Goal: Task Accomplishment & Management: Use online tool/utility

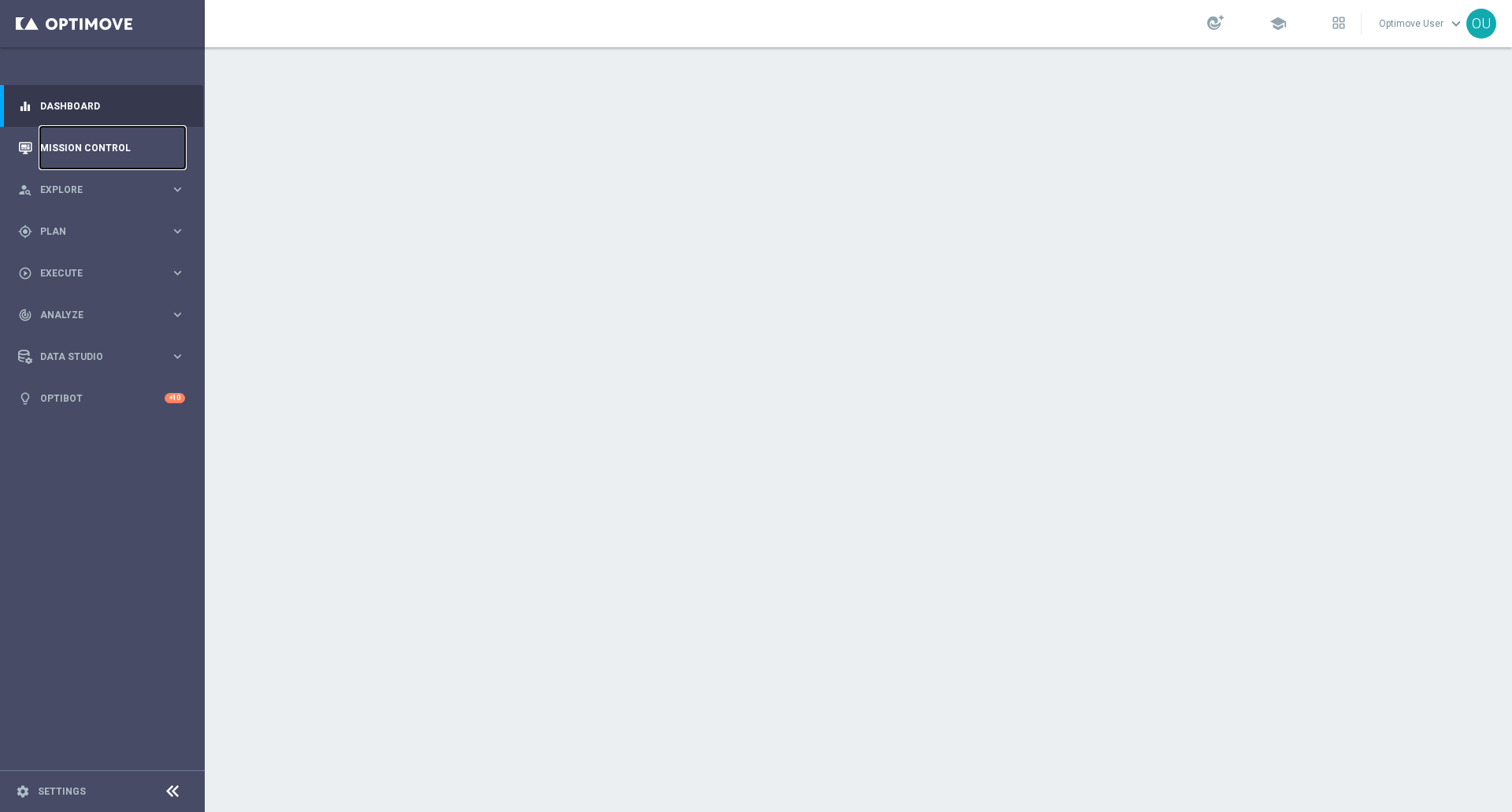
click at [168, 138] on link "Mission Control" at bounding box center [112, 148] width 144 height 42
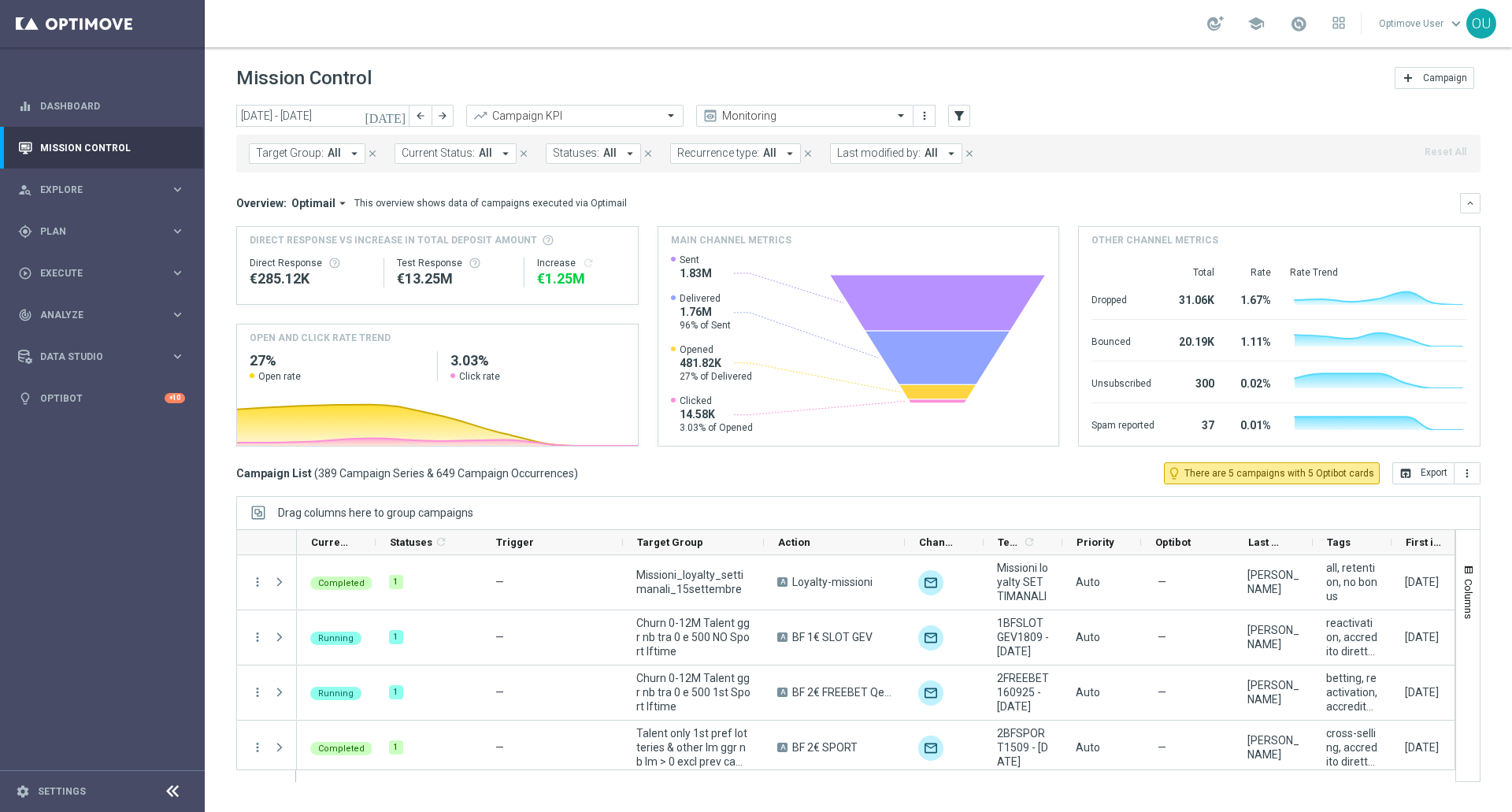
click at [349, 149] on icon "arrow_drop_down" at bounding box center [355, 153] width 14 height 14
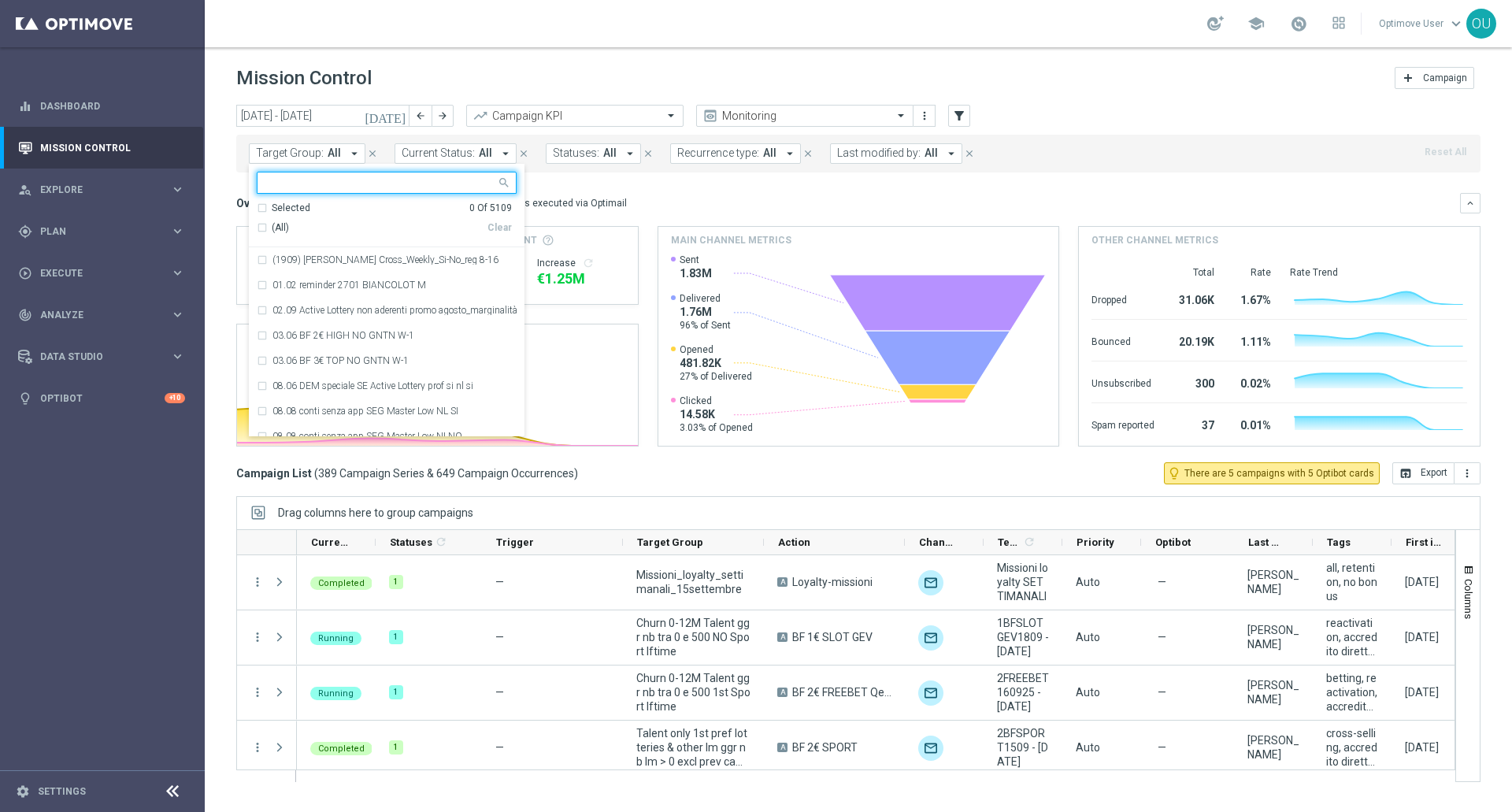
type input "35791"
click at [960, 113] on icon "filter_alt" at bounding box center [959, 116] width 14 height 14
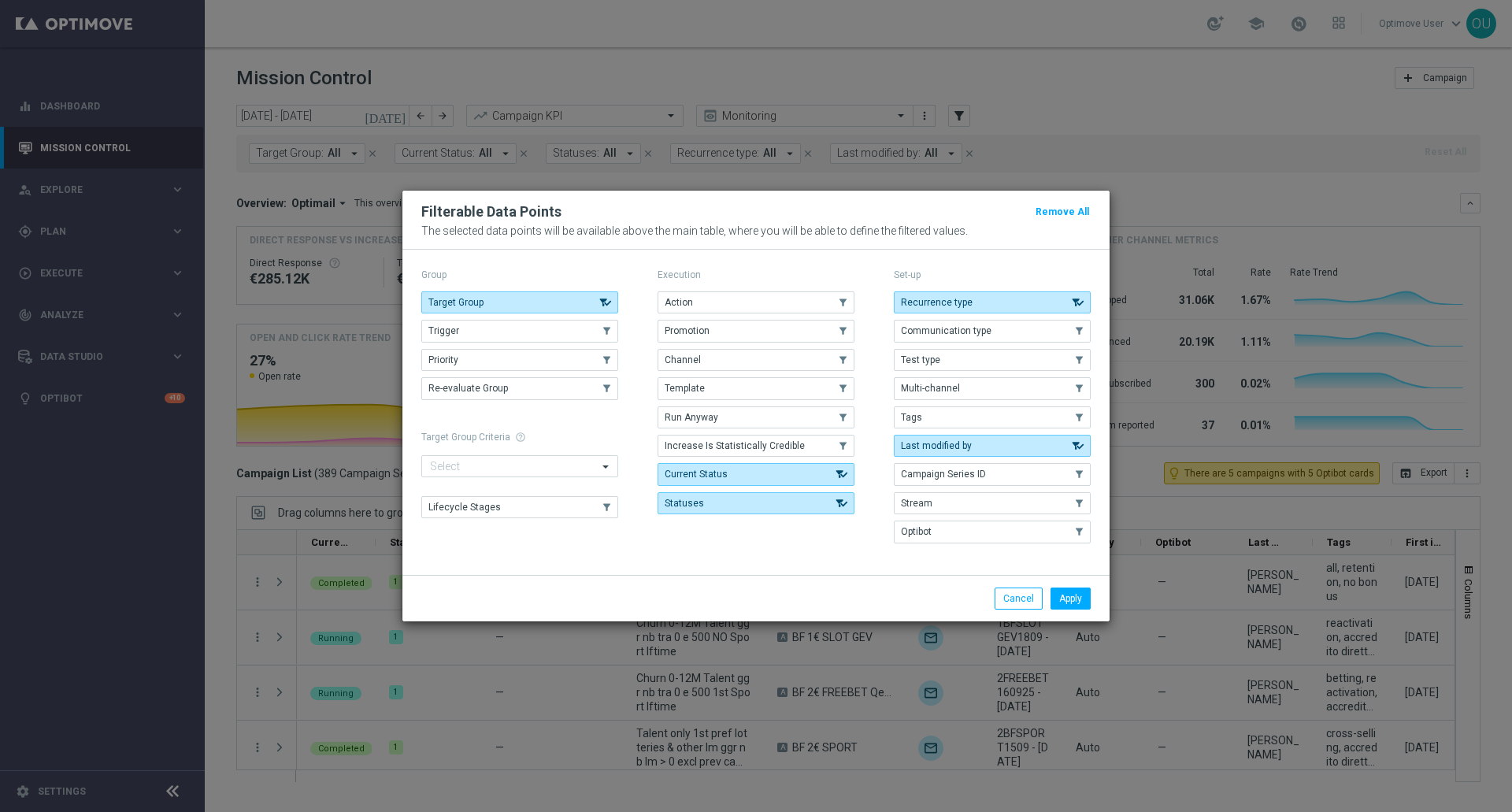
click at [967, 464] on button "Campaign Series ID" at bounding box center [992, 474] width 197 height 22
click at [1077, 595] on button "Apply" at bounding box center [1071, 598] width 40 height 22
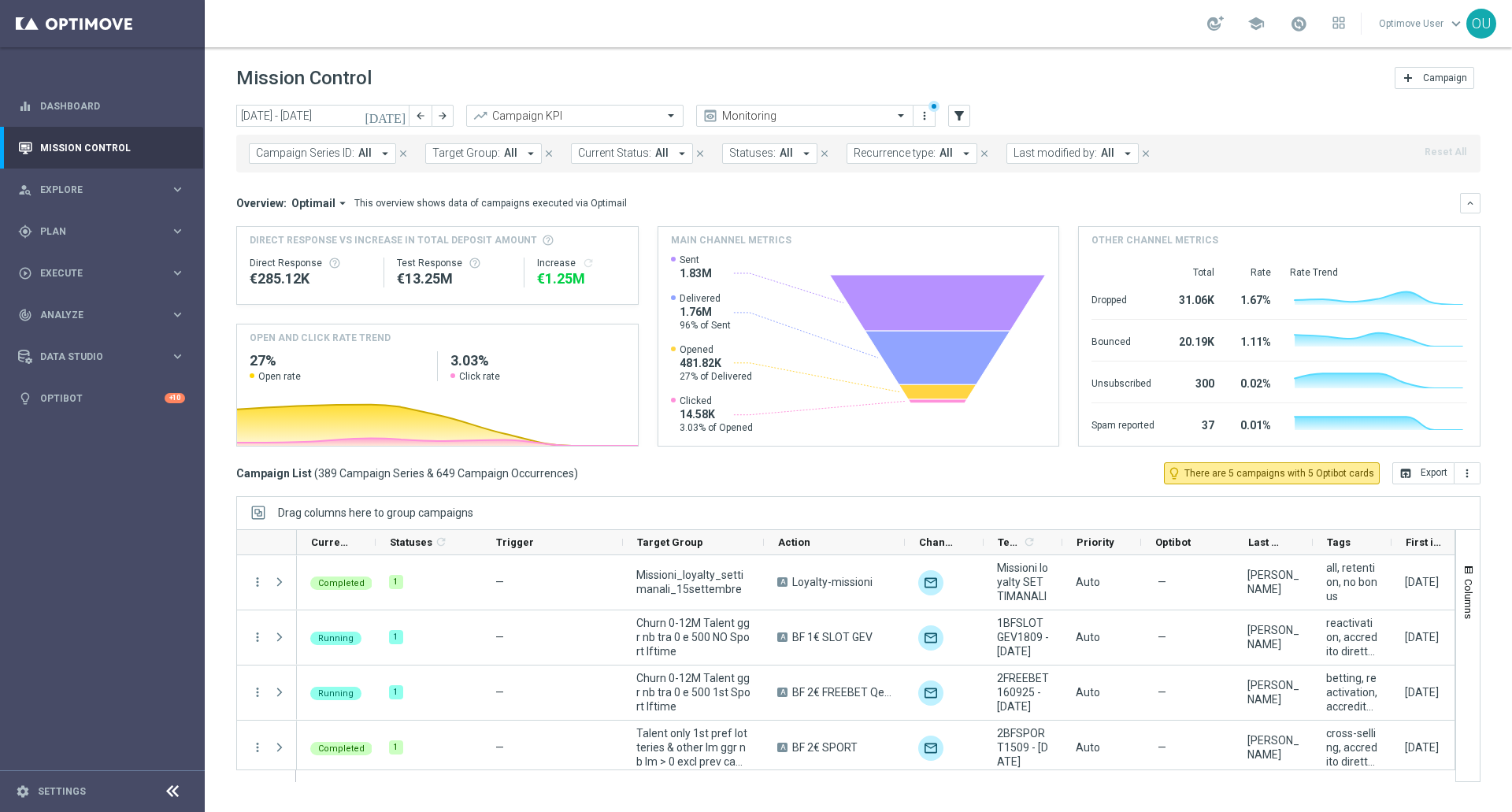
click at [315, 158] on span "Campaign Series ID:" at bounding box center [305, 152] width 98 height 13
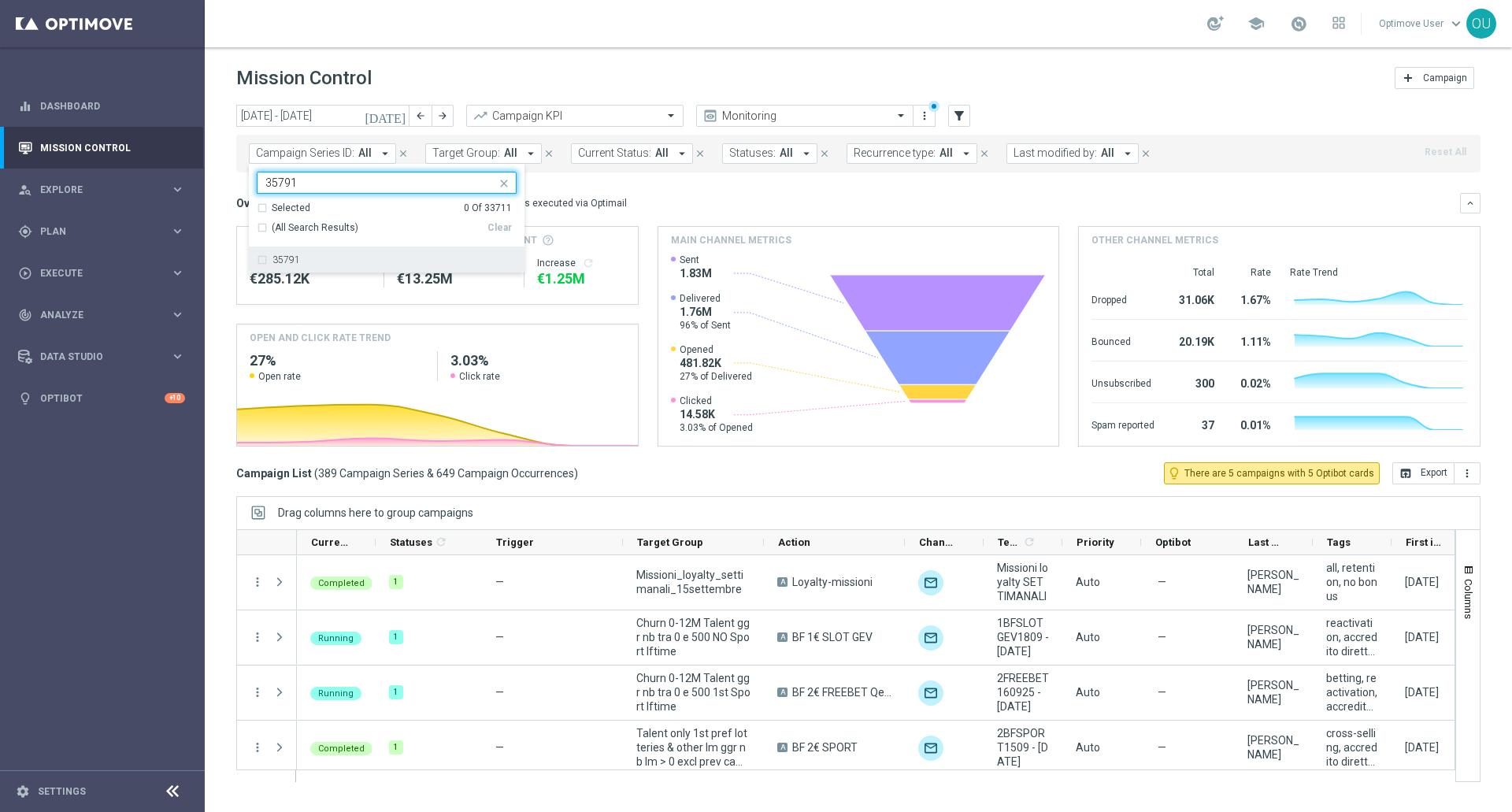
click at [309, 258] on div "35791" at bounding box center [394, 259] width 244 height 10
type input "35791"
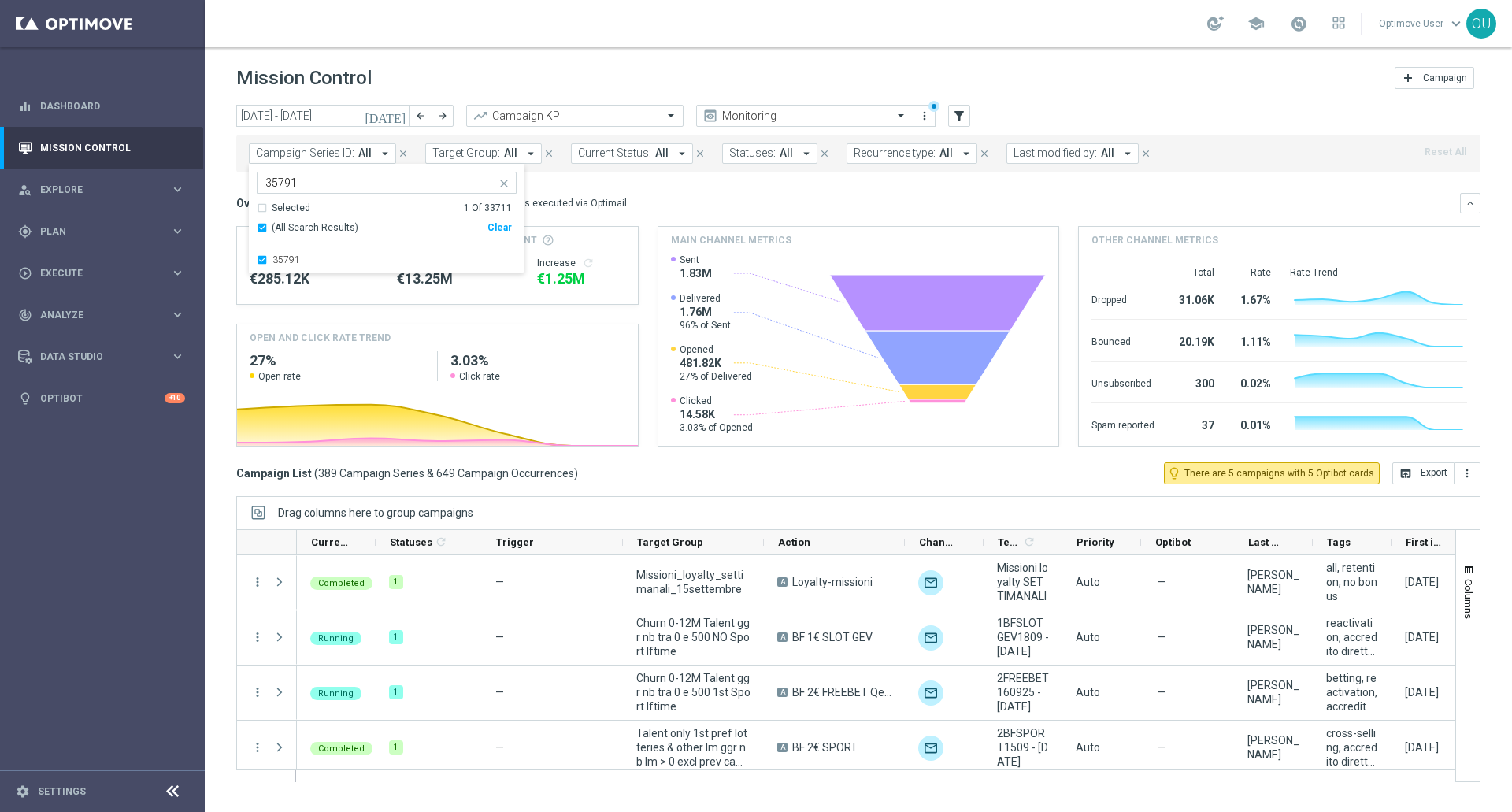
click at [659, 201] on div "Overview: Optimail arrow_drop_down This overview shows data of campaigns execut…" at bounding box center [848, 203] width 1224 height 14
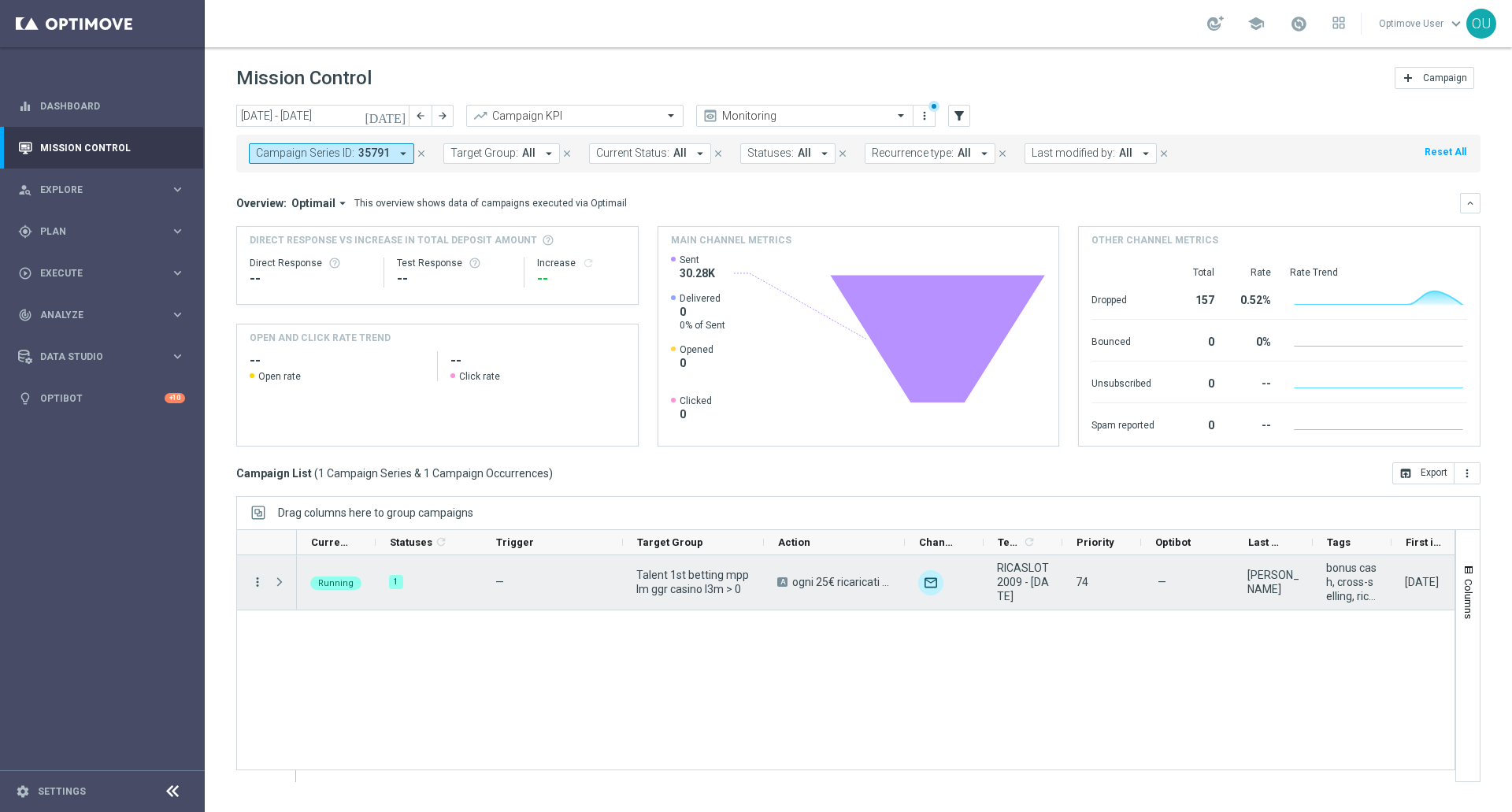
click at [259, 586] on icon "more_vert" at bounding box center [257, 583] width 14 height 14
click at [301, 587] on span "Campaign Details" at bounding box center [327, 591] width 80 height 11
